Goal: Navigation & Orientation: Find specific page/section

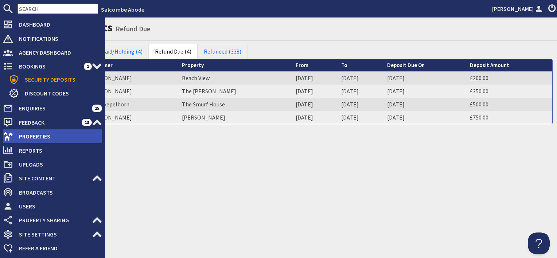
click at [40, 137] on span "Properties" at bounding box center [57, 136] width 89 height 12
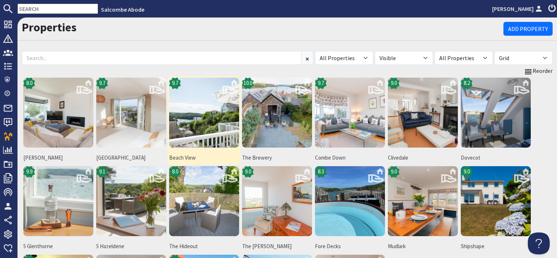
click at [191, 140] on img at bounding box center [204, 113] width 70 height 70
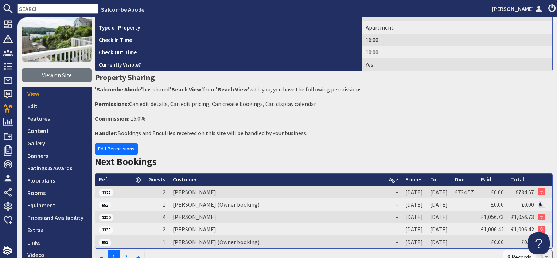
scroll to position [109, 0]
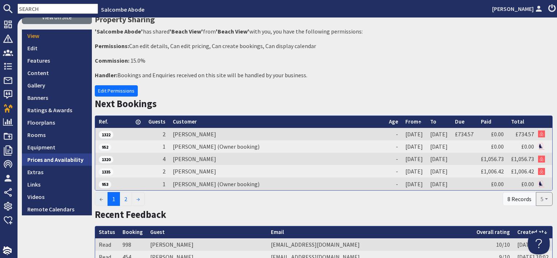
click at [69, 161] on link "Prices and Availability" at bounding box center [57, 159] width 70 height 12
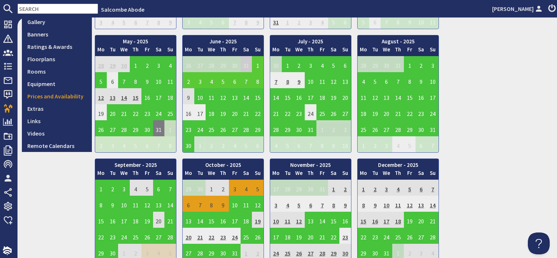
scroll to position [146, 0]
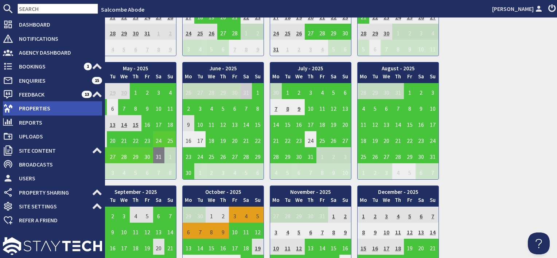
click at [56, 103] on span "Properties" at bounding box center [57, 108] width 89 height 12
